Goal: Transaction & Acquisition: Purchase product/service

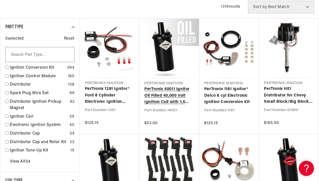
scroll to position [168, 0]
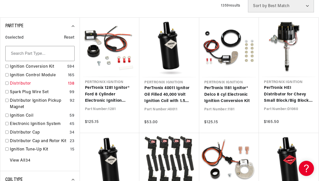
click at [8, 84] on input "checkbox" at bounding box center [6, 83] width 3 height 3
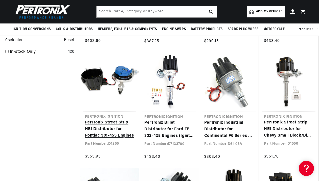
scroll to position [594, 0]
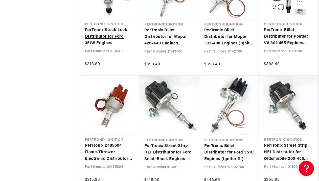
scroll to position [0, 153]
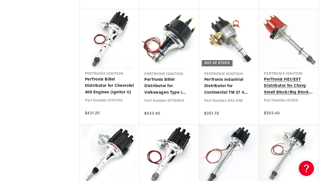
scroll to position [0, 153]
click at [278, 77] on link "PerTronix HEI/EST Distributor for Chevy Small Block/Big Block Engines" at bounding box center [288, 86] width 49 height 19
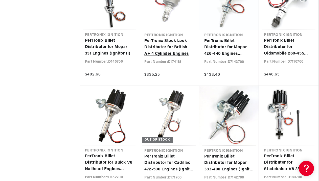
scroll to position [1991, 0]
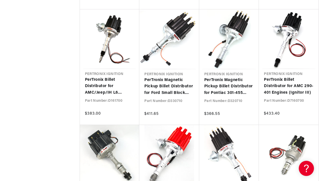
scroll to position [0, 153]
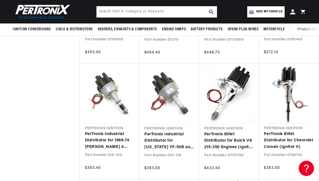
scroll to position [2202, 0]
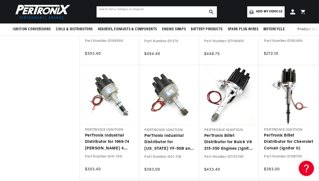
click at [128, 10] on input "text" at bounding box center [156, 11] width 120 height 11
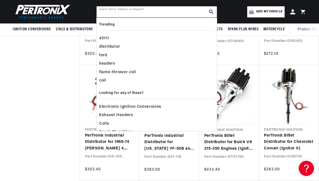
scroll to position [0, 153]
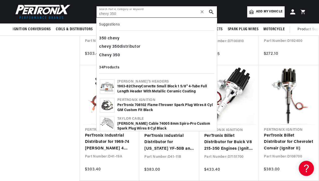
type input "chevy 350"
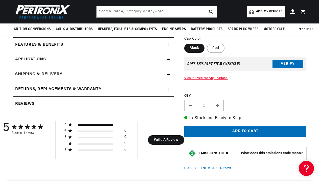
scroll to position [183, 0]
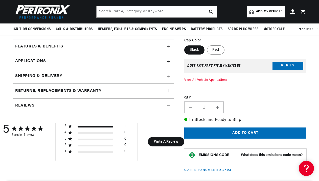
click at [168, 46] on icon at bounding box center [168, 46] width 3 height 3
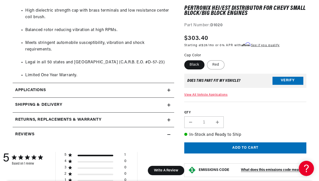
scroll to position [463, 0]
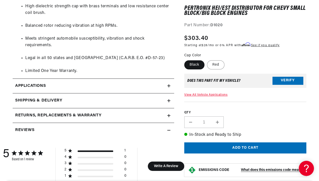
click at [169, 84] on icon at bounding box center [169, 85] width 0 height 3
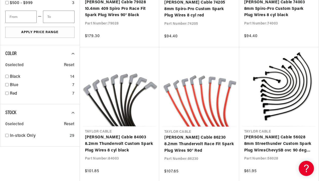
scroll to position [0, 153]
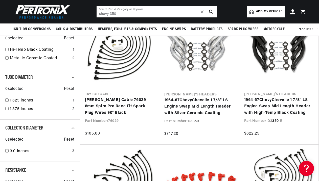
click at [131, 16] on input "chevy 350" at bounding box center [156, 11] width 120 height 11
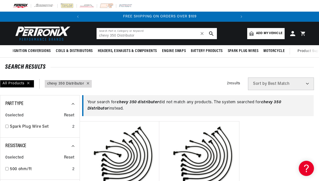
click at [142, 35] on input "chevy 350 Distributor" at bounding box center [156, 33] width 120 height 11
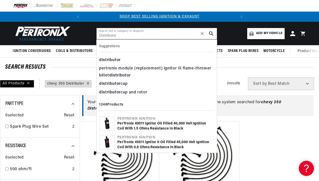
type input "Distributor"
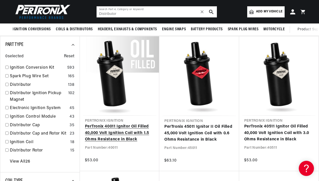
scroll to position [0, 153]
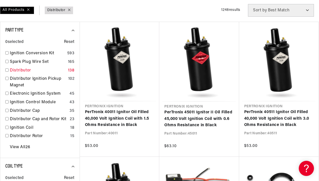
click at [8, 71] on input "checkbox" at bounding box center [6, 69] width 3 height 3
checkbox input "false"
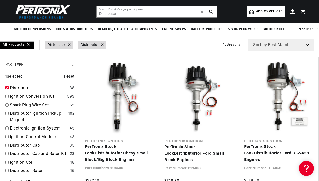
scroll to position [0, 153]
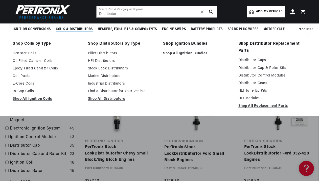
click at [70, 30] on span "Coils & Distributors" at bounding box center [74, 29] width 37 height 5
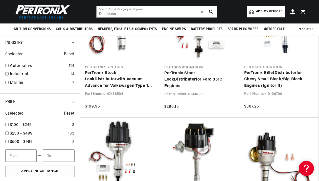
scroll to position [247, 0]
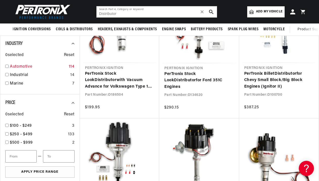
click at [8, 65] on input "checkbox" at bounding box center [6, 66] width 3 height 3
checkbox input "true"
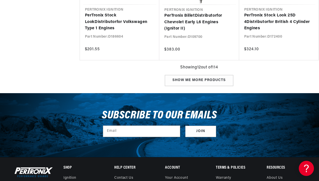
scroll to position [576, 0]
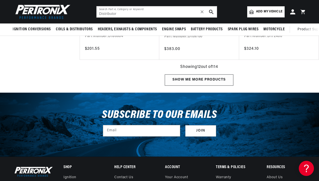
click at [178, 81] on div "Show me more products" at bounding box center [199, 79] width 68 height 11
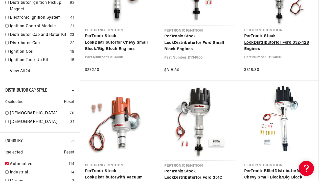
scroll to position [155, 0]
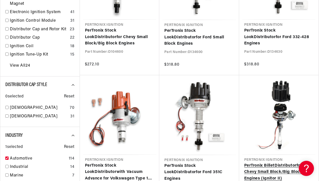
click at [270, 163] on link "PerTronix Billet Distributor for Chevy Small Block/Big Block Engines (Ignitor I…" at bounding box center [278, 172] width 69 height 19
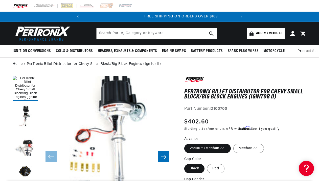
scroll to position [0, 153]
